Goal: Information Seeking & Learning: Learn about a topic

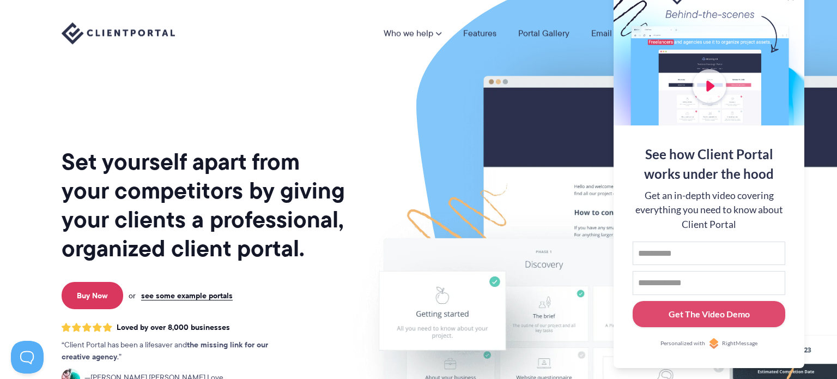
click at [338, 141] on img at bounding box center [638, 270] width 611 height 523
click at [463, 210] on img at bounding box center [638, 270] width 611 height 523
click at [692, 262] on input "First name" at bounding box center [709, 254] width 153 height 24
click at [183, 100] on div "Set yourself apart from your competitors by giving your clients a professional,…" at bounding box center [205, 270] width 286 height 523
click at [822, 16] on button at bounding box center [823, 13] width 13 height 13
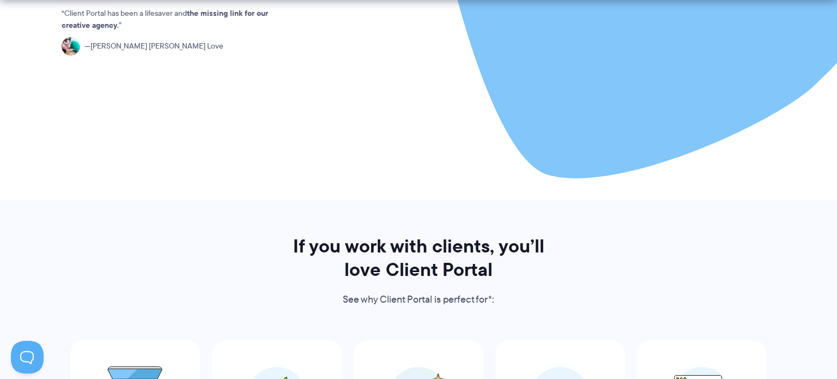
scroll to position [329, 0]
